Goal: Transaction & Acquisition: Purchase product/service

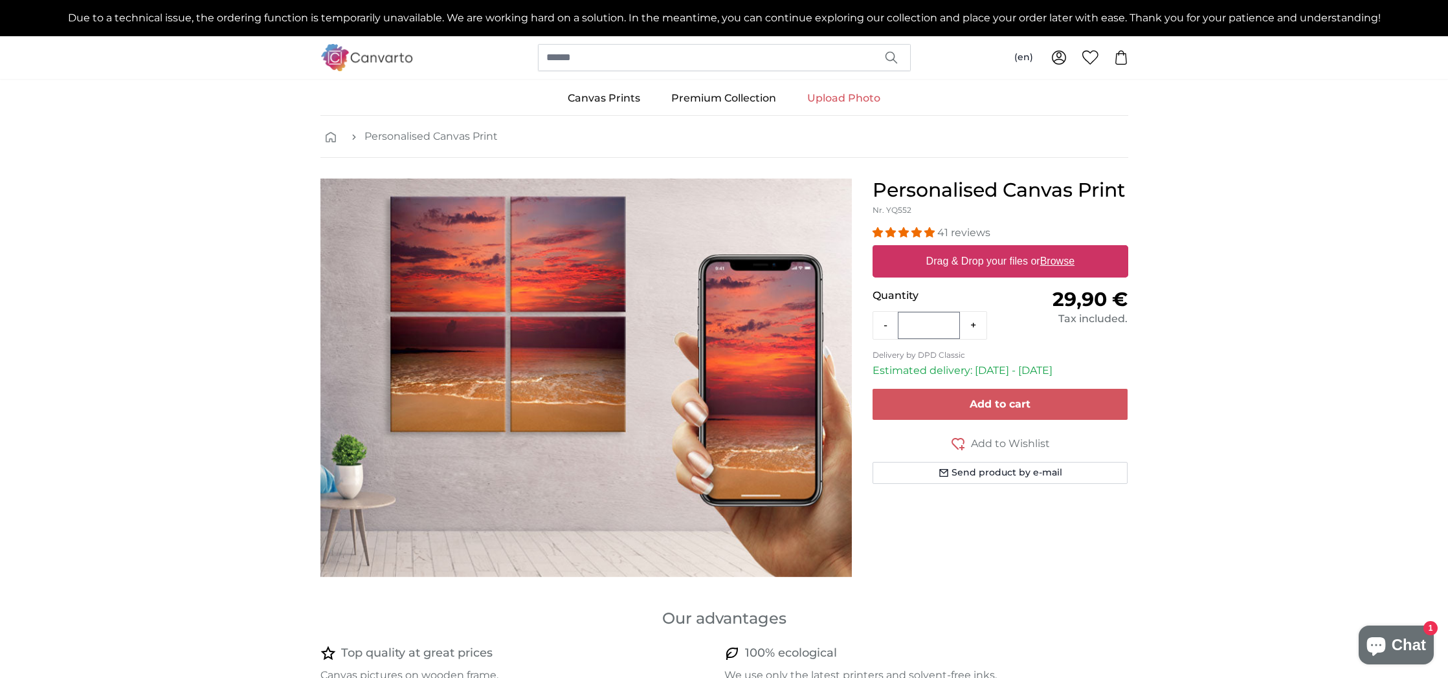
click at [1066, 261] on u "Browse" at bounding box center [1057, 261] width 34 height 11
click at [1066, 249] on input "Drag & Drop your files or Browse" at bounding box center [1000, 247] width 256 height 4
type input "**********"
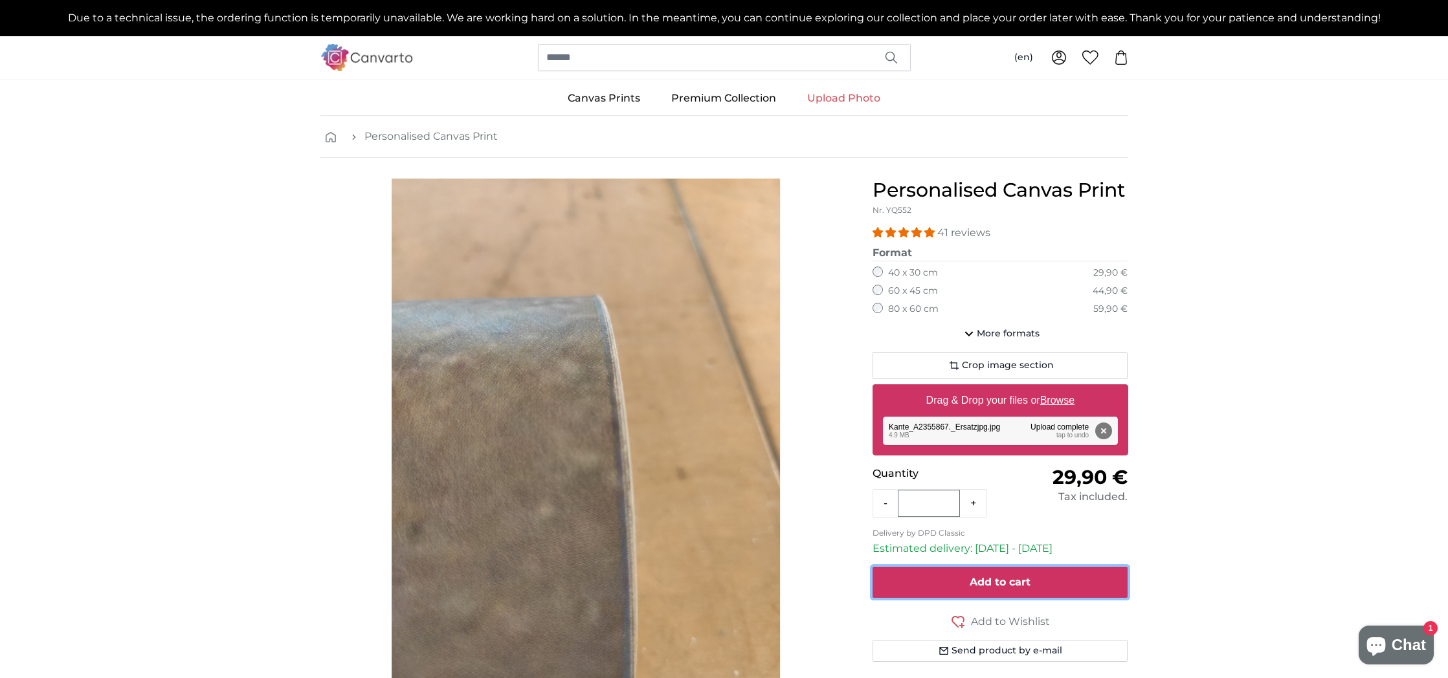
click at [1005, 579] on span "Add to cart" at bounding box center [1000, 582] width 61 height 12
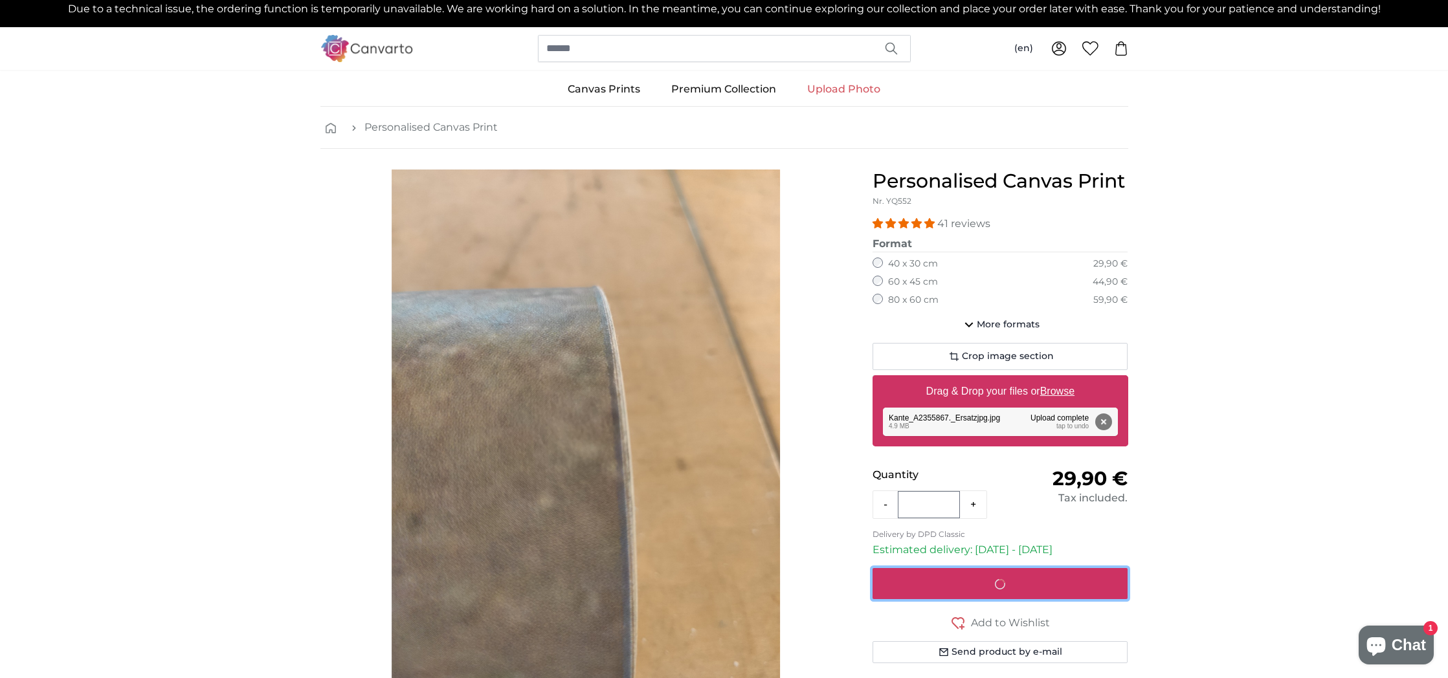
scroll to position [10, 0]
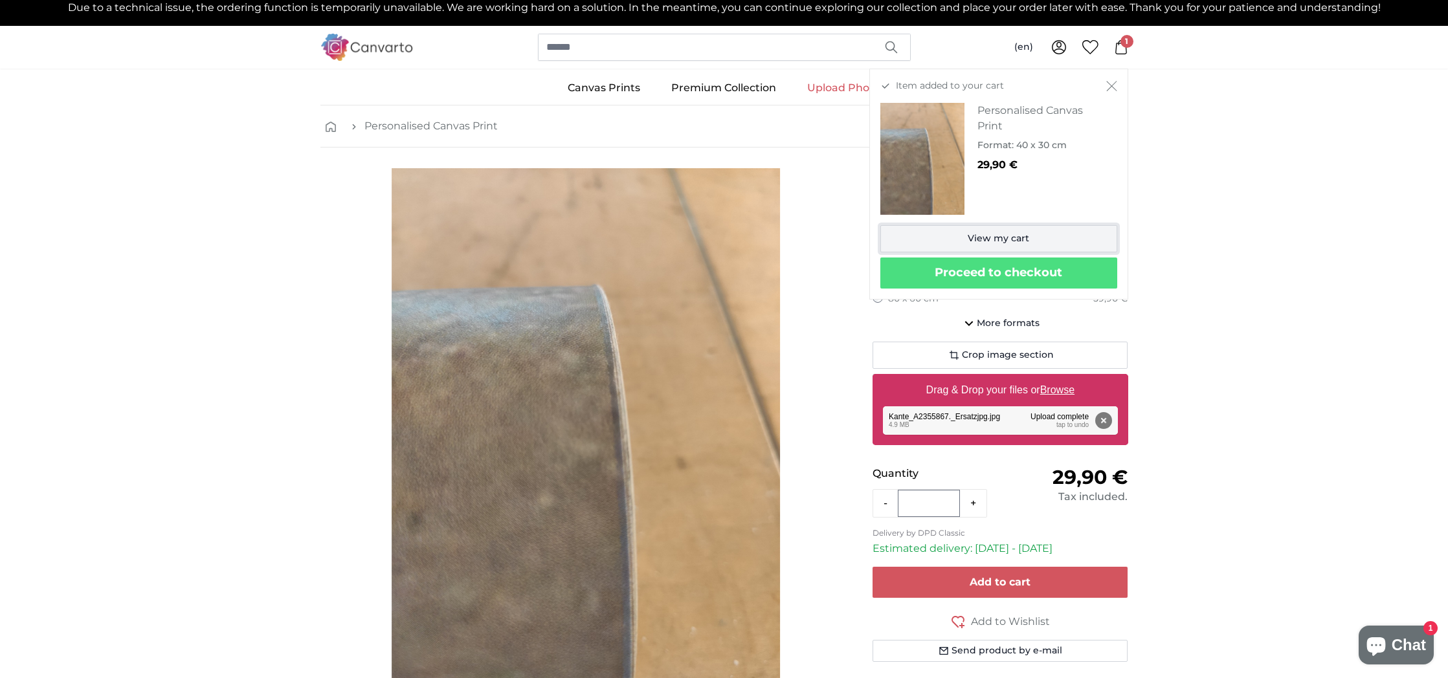
click at [976, 242] on link "View my cart" at bounding box center [998, 238] width 237 height 27
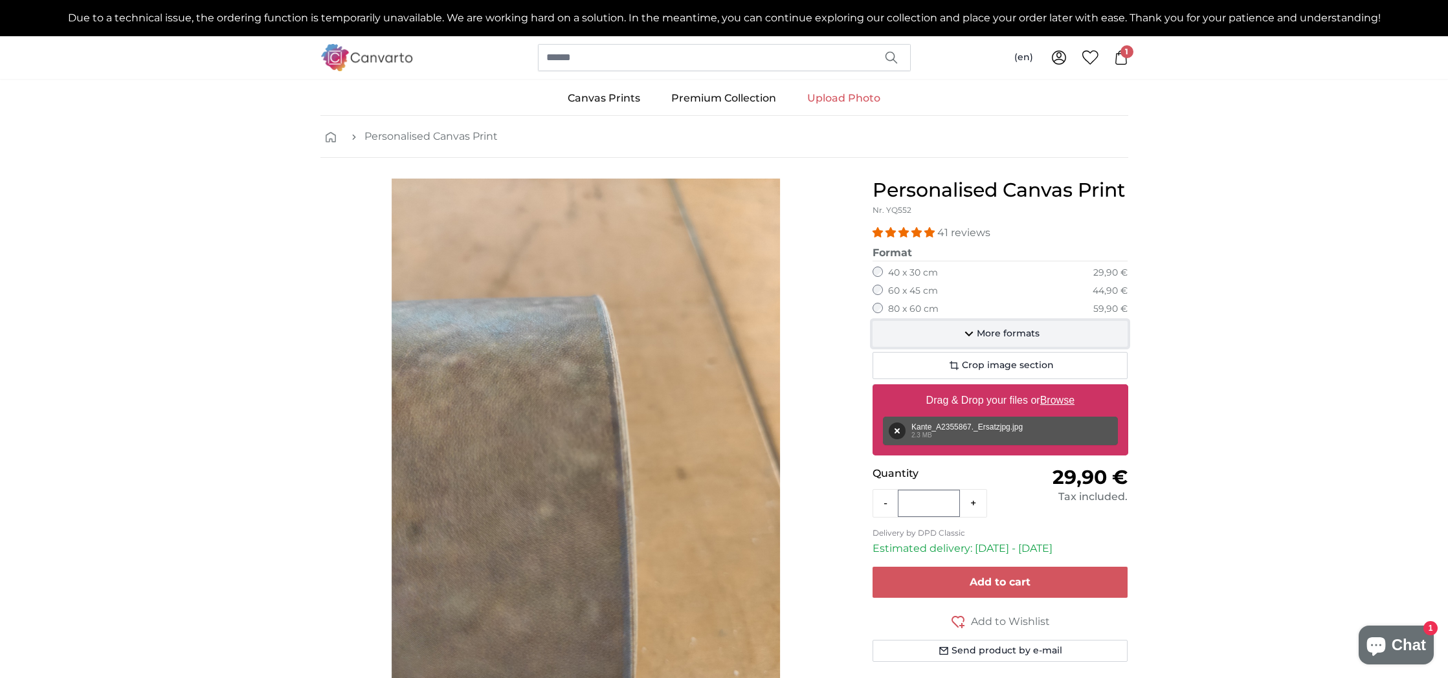
scroll to position [3, 0]
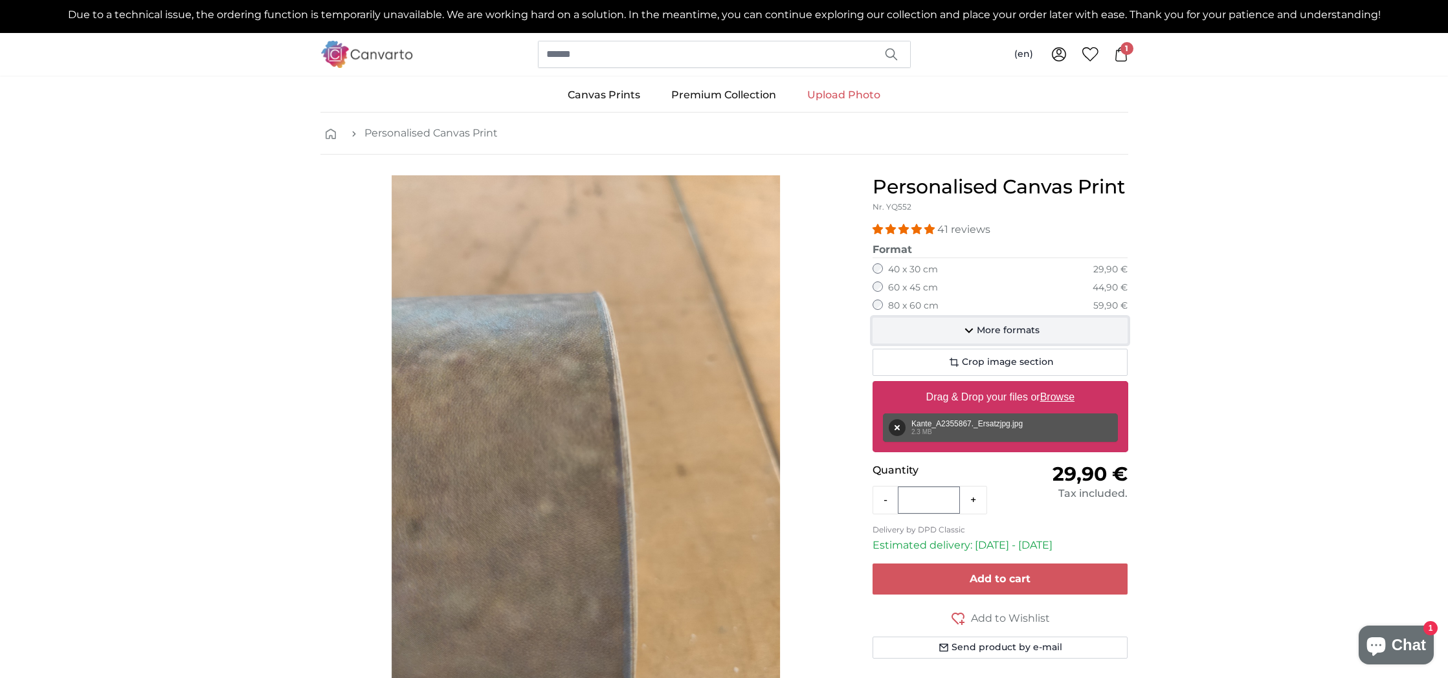
click at [968, 333] on icon "button" at bounding box center [969, 331] width 16 height 16
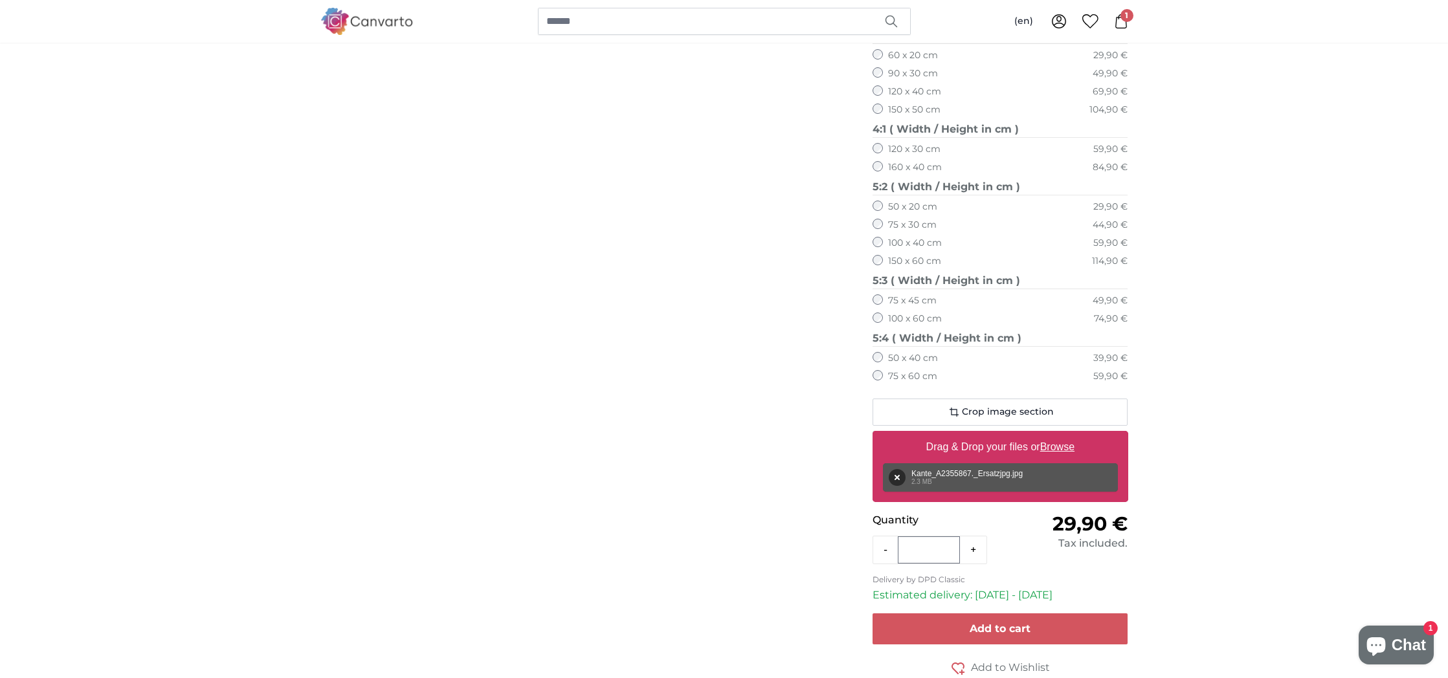
scroll to position [737, 0]
